Goal: Task Accomplishment & Management: Manage account settings

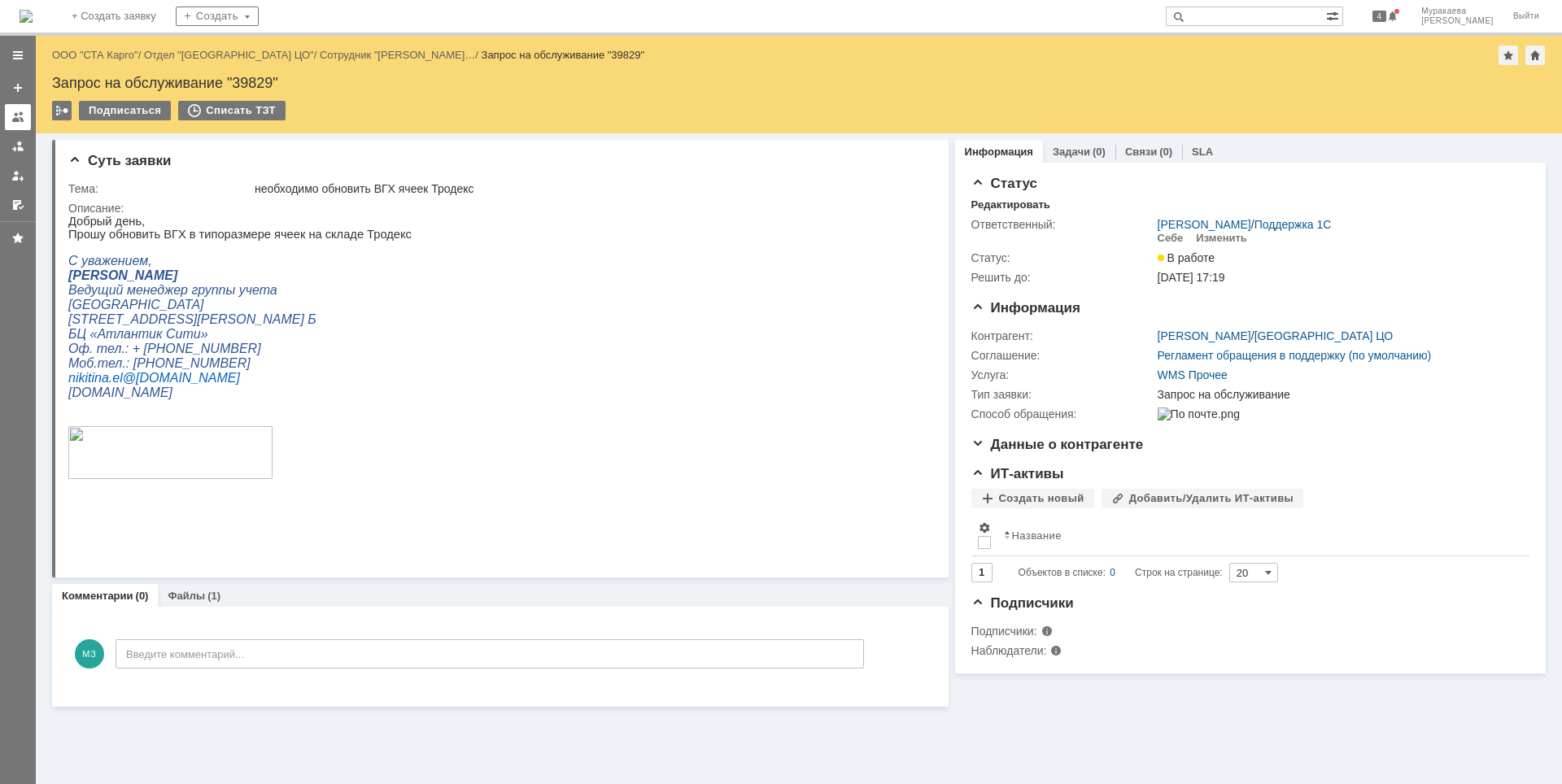
click at [15, 120] on div at bounding box center [17, 117] width 13 height 13
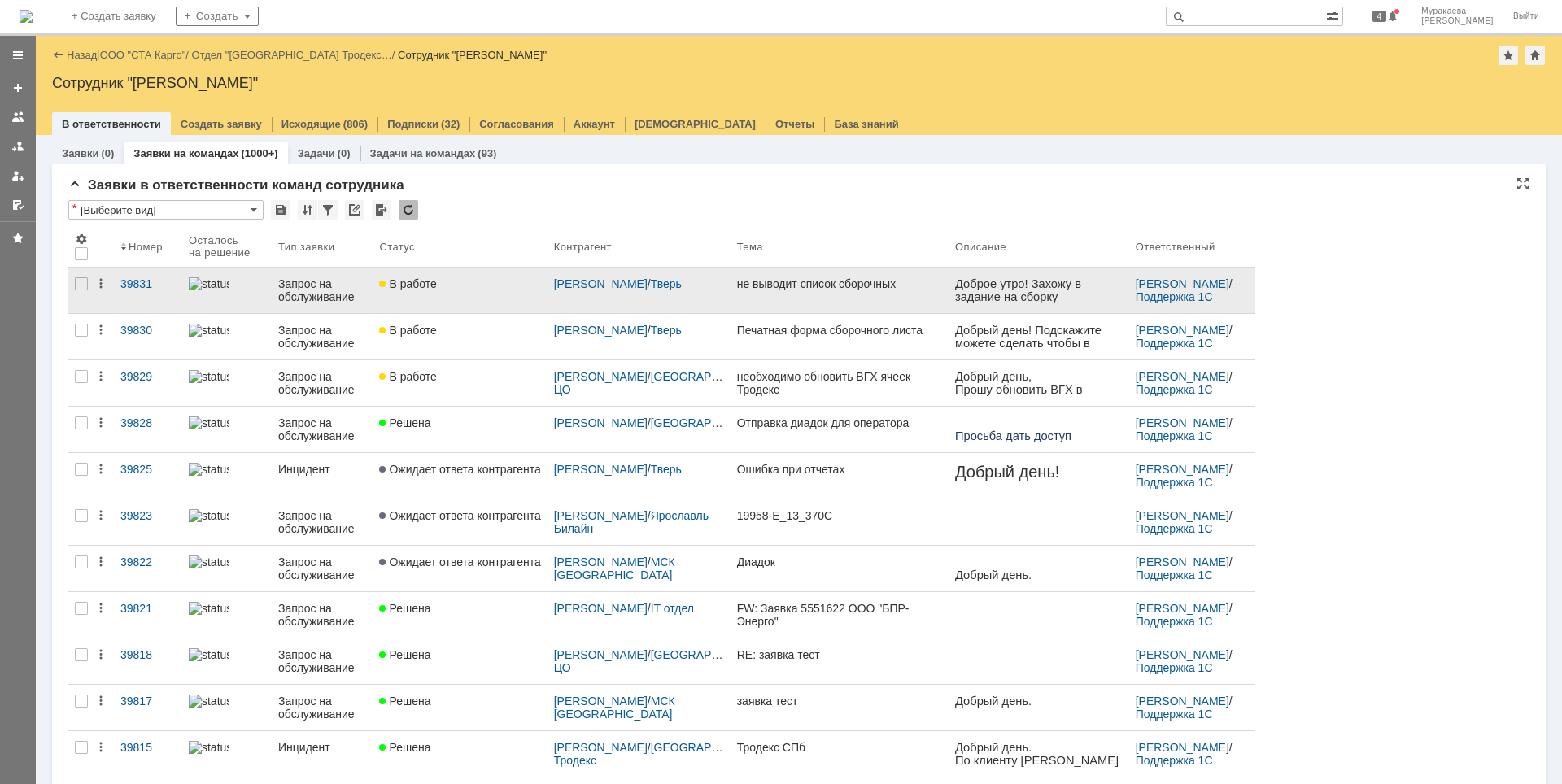
click at [323, 300] on div "Запрос на обслуживание" at bounding box center [322, 291] width 88 height 26
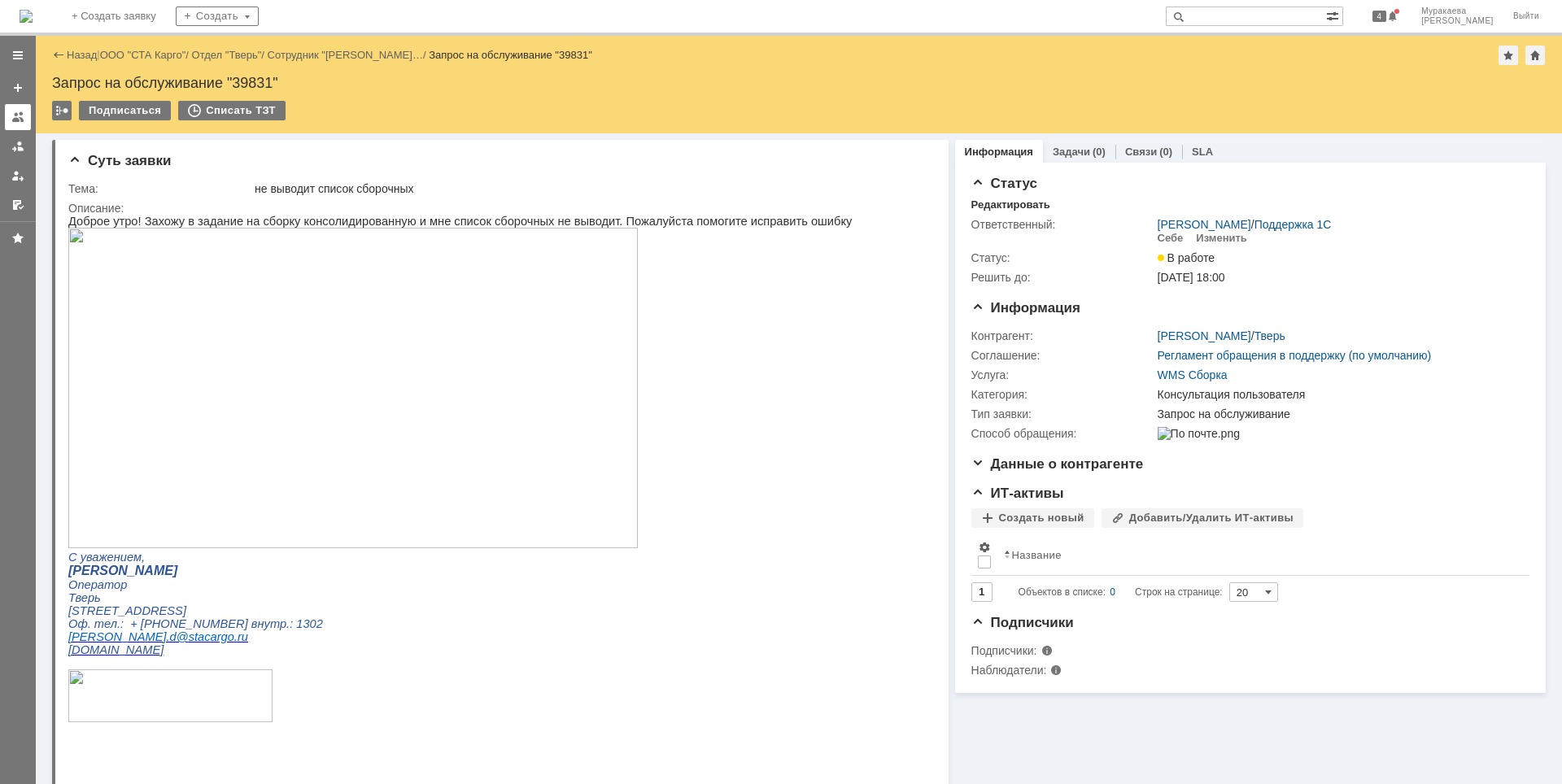
click at [23, 121] on div at bounding box center [17, 117] width 13 height 13
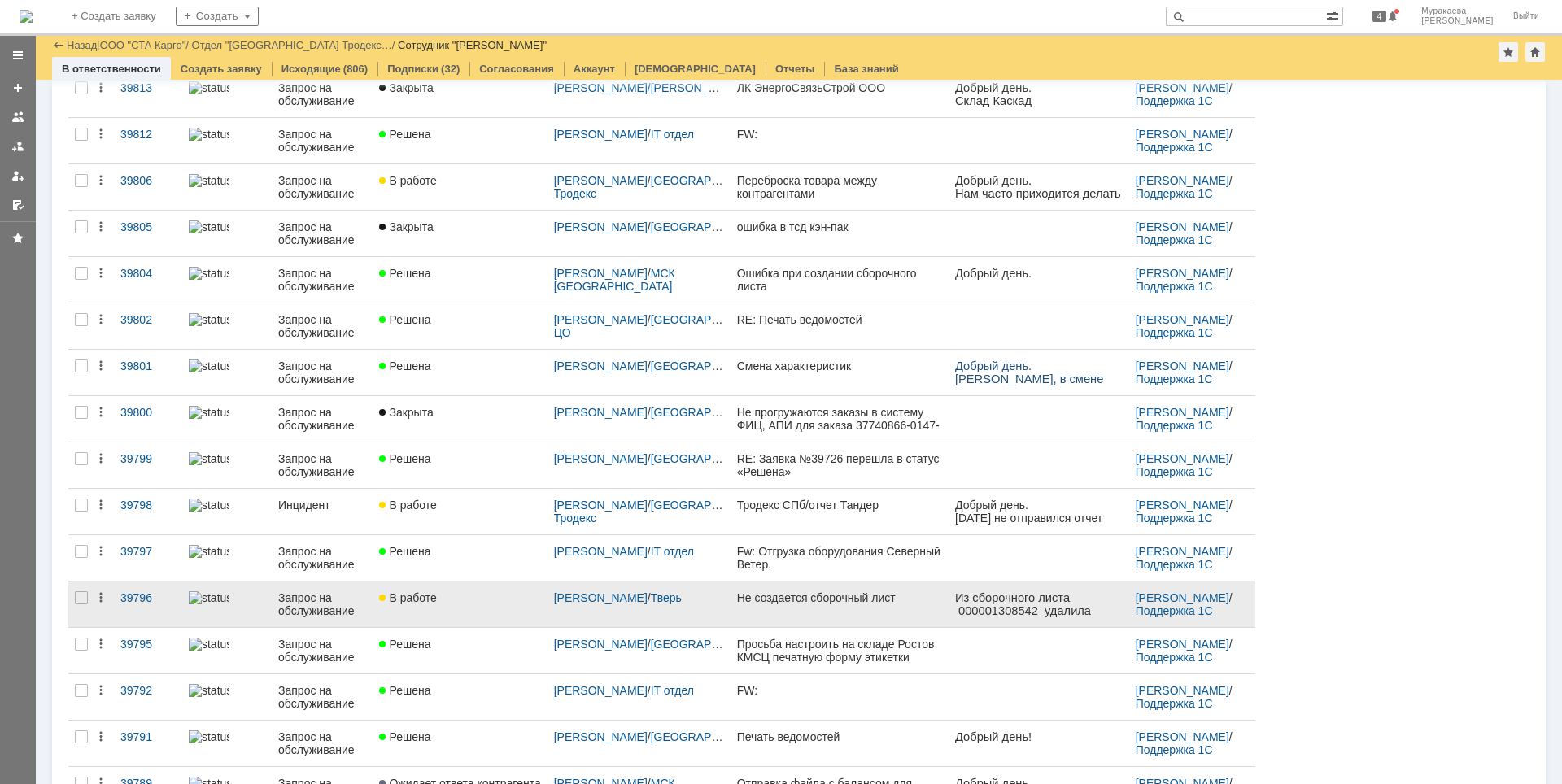
click at [314, 600] on div "Запрос на обслуживание" at bounding box center [322, 604] width 88 height 26
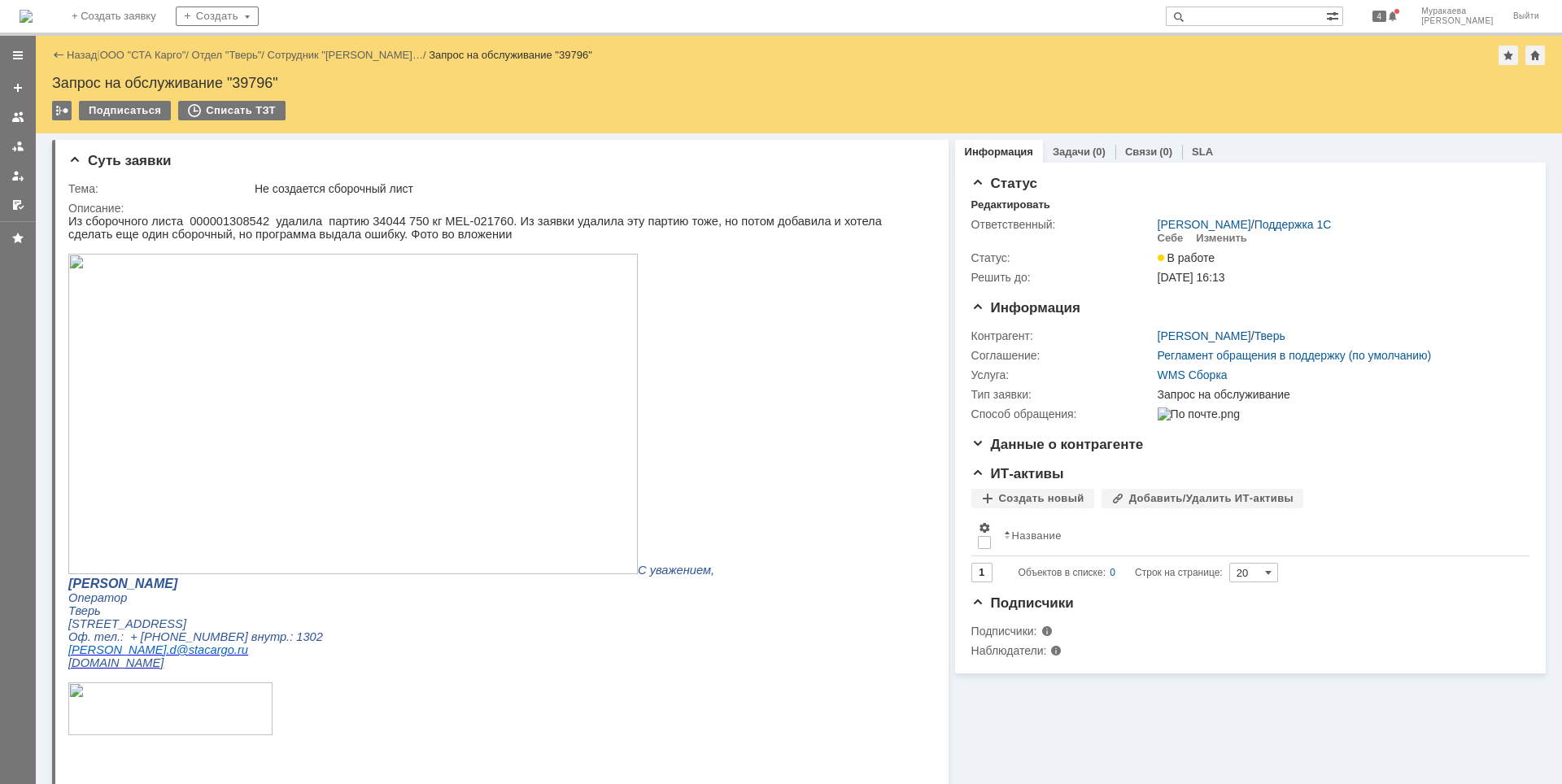
click at [385, 390] on img at bounding box center [353, 413] width 569 height 321
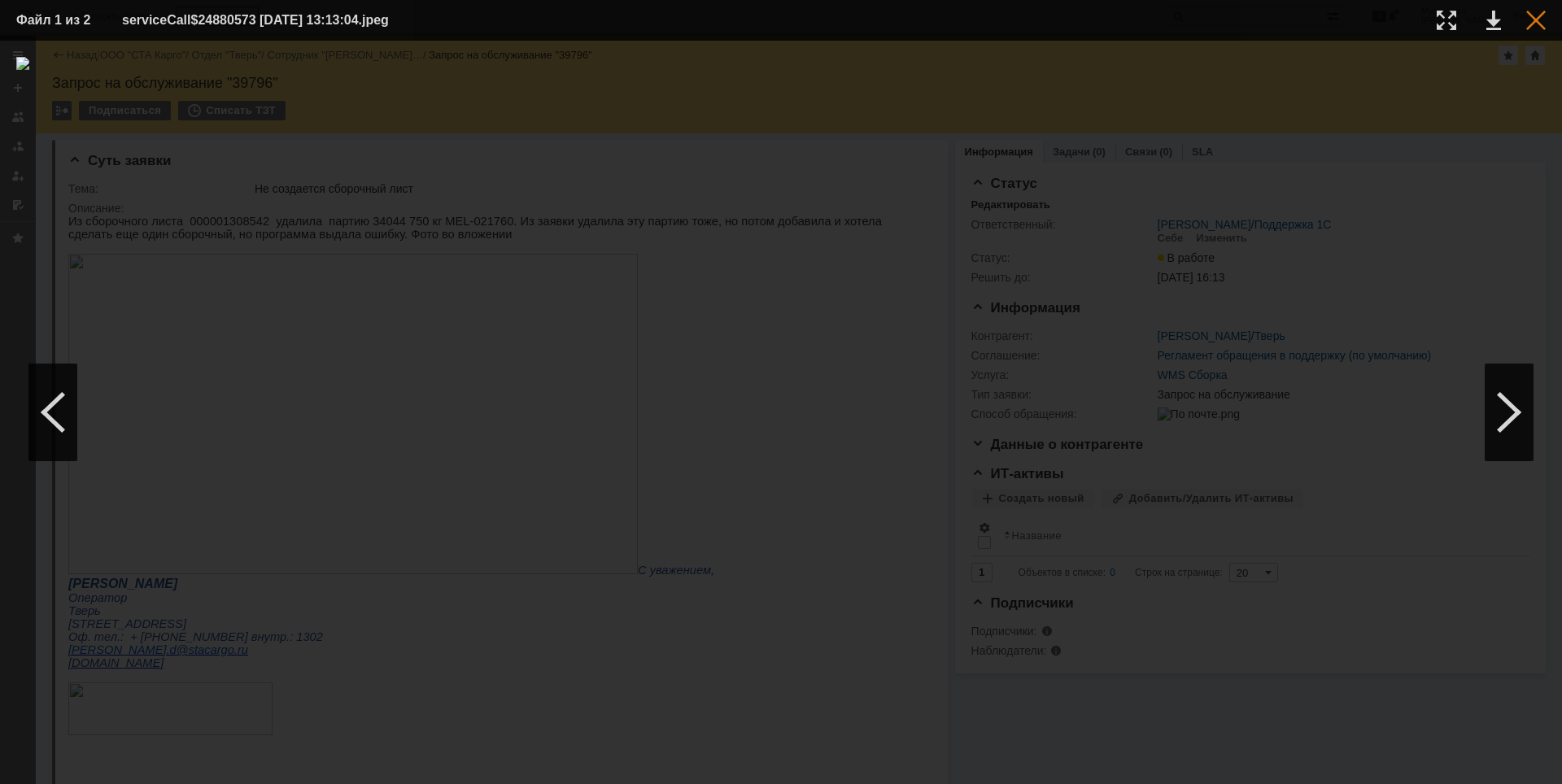
click at [1534, 20] on div at bounding box center [1535, 20] width 20 height 20
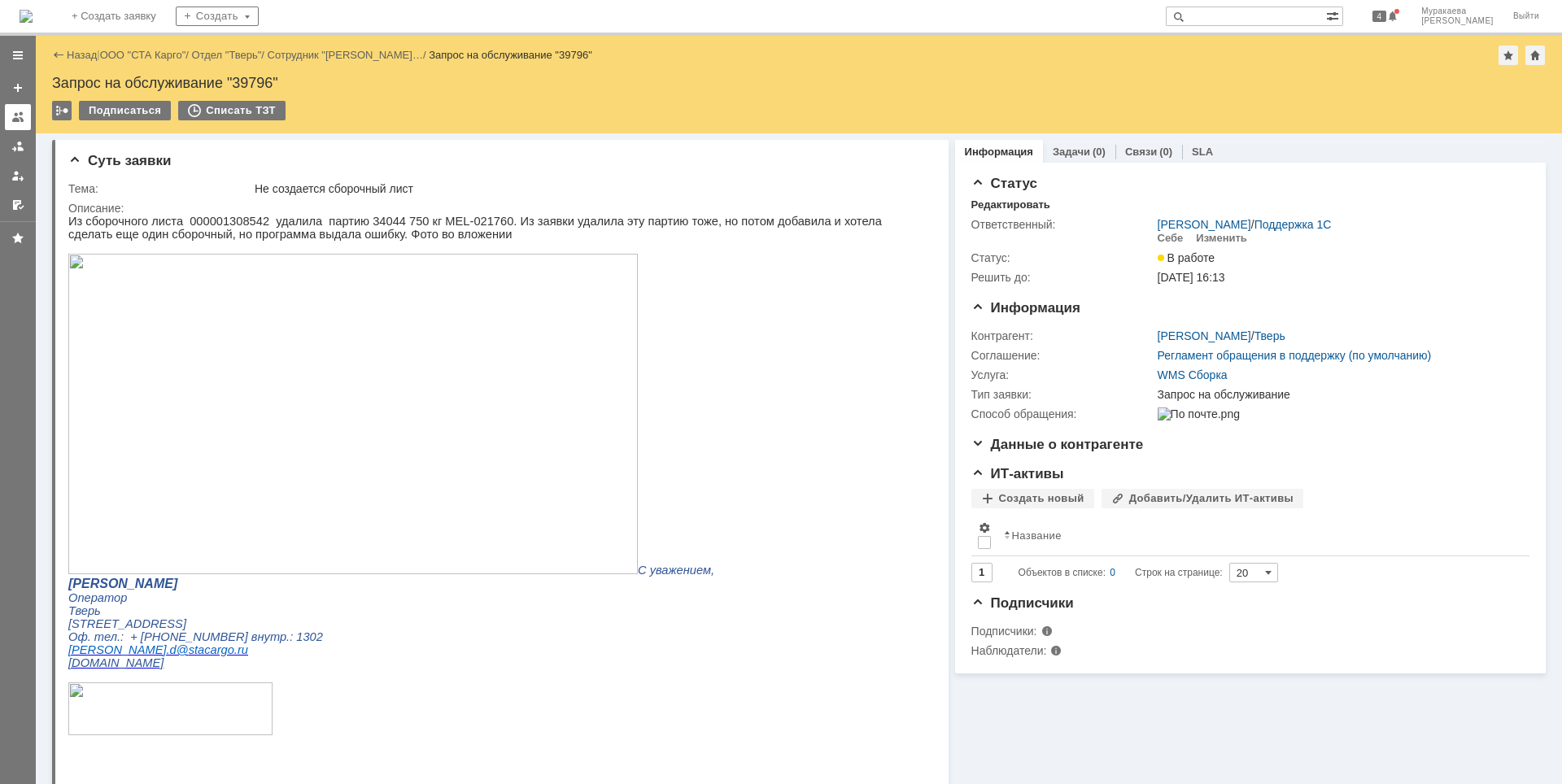
click at [23, 110] on link at bounding box center [18, 117] width 26 height 26
